Goal: Information Seeking & Learning: Stay updated

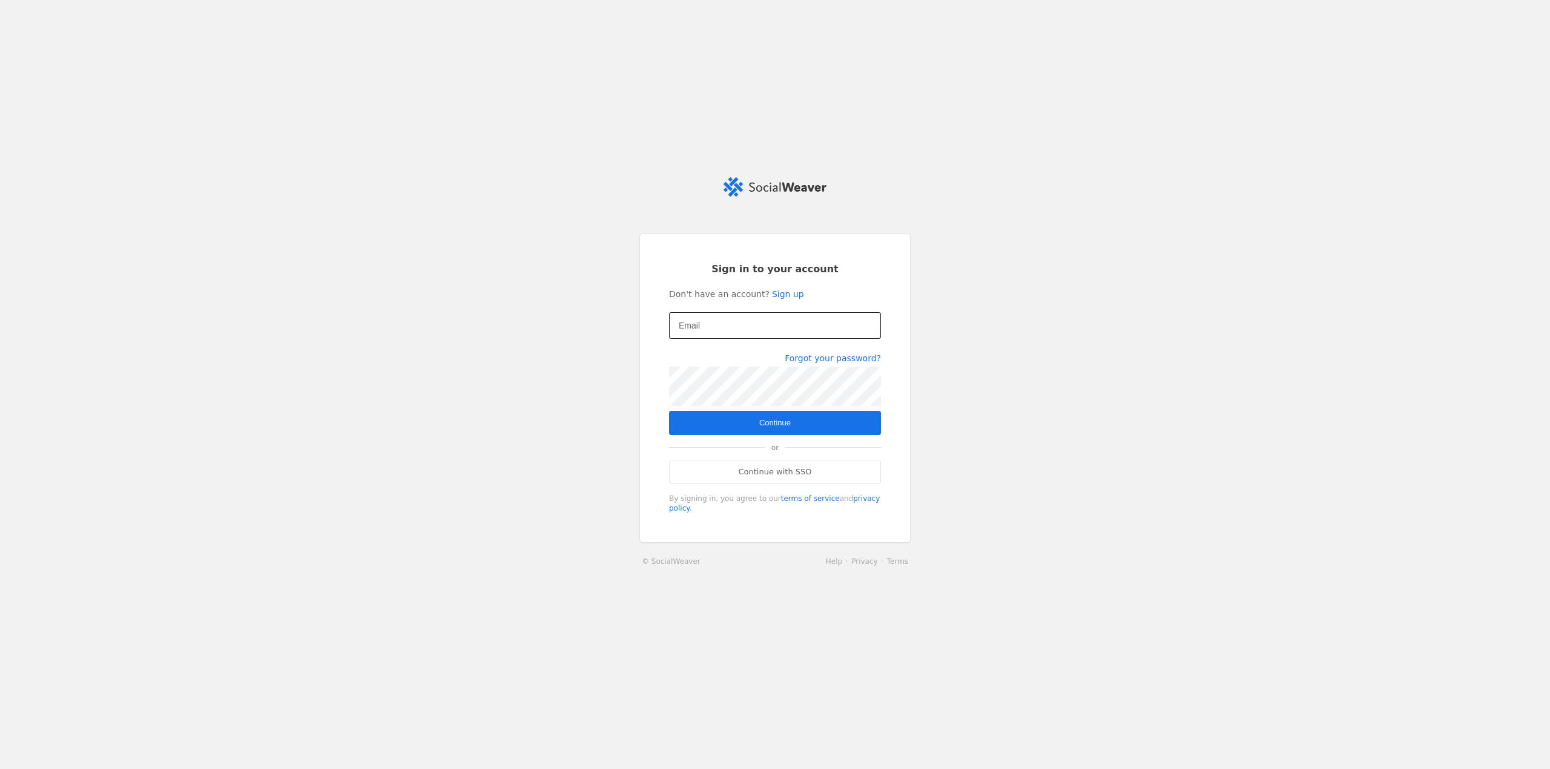
click at [714, 333] on input "Email" at bounding box center [775, 325] width 192 height 15
type input "[EMAIL_ADDRESS][PERSON_NAME][DOMAIN_NAME]"
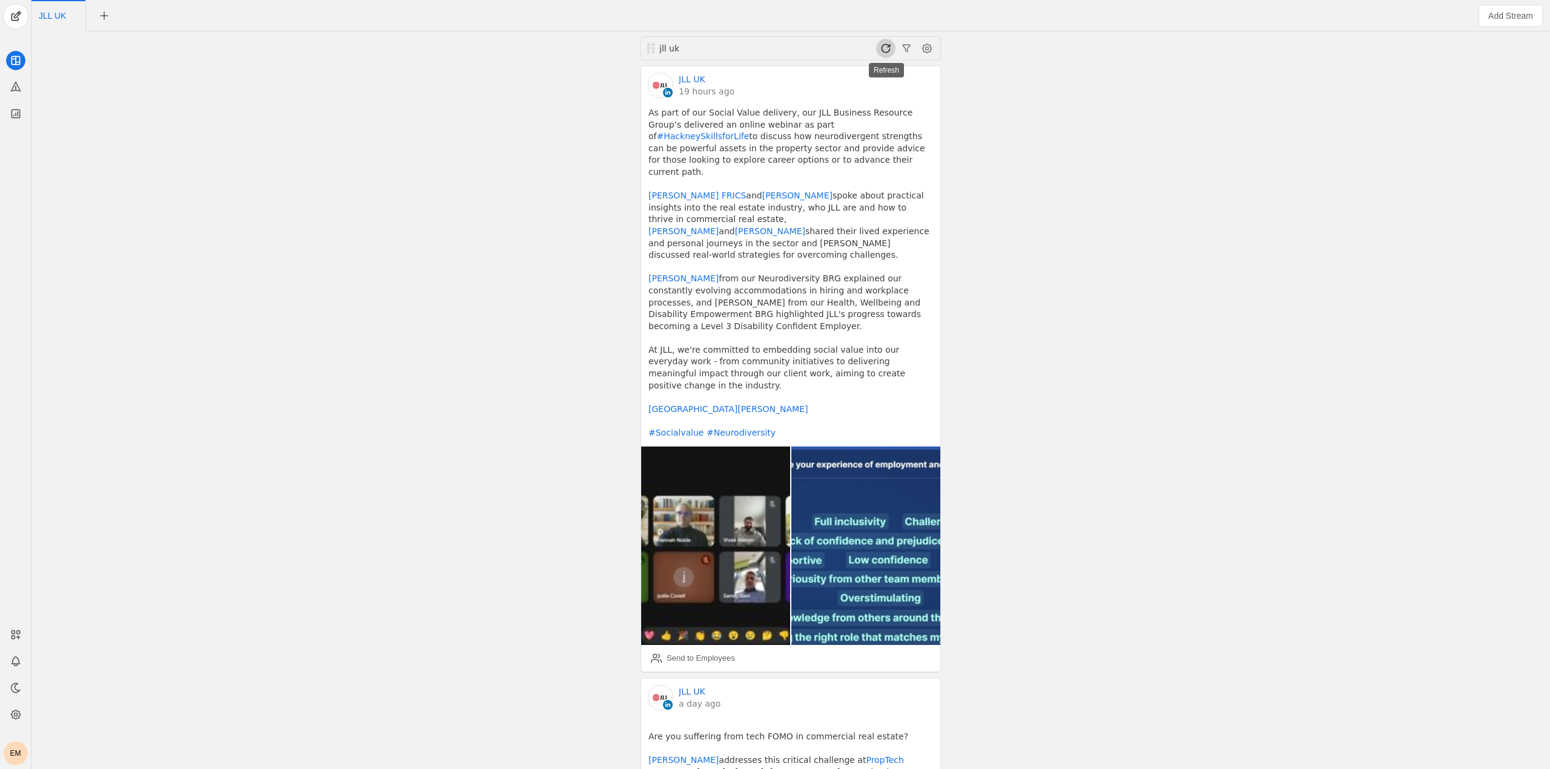
click at [884, 54] on span at bounding box center [885, 48] width 19 height 19
click at [888, 47] on span at bounding box center [885, 48] width 19 height 19
click at [883, 50] on span at bounding box center [885, 48] width 19 height 19
click at [887, 51] on span at bounding box center [885, 48] width 19 height 19
click at [880, 47] on span at bounding box center [885, 48] width 19 height 19
